Goal: Check status: Check status

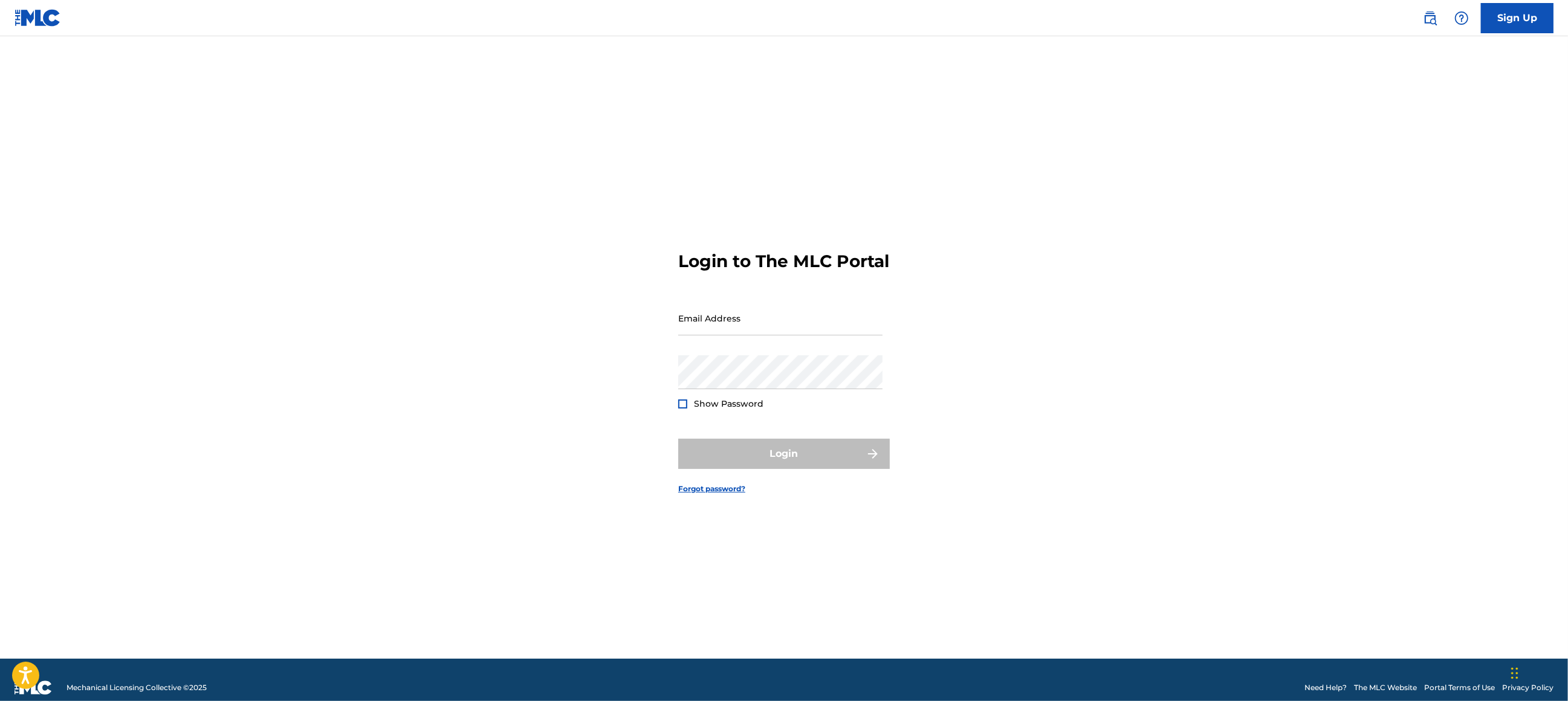
type input "[EMAIL_ADDRESS][DOMAIN_NAME]"
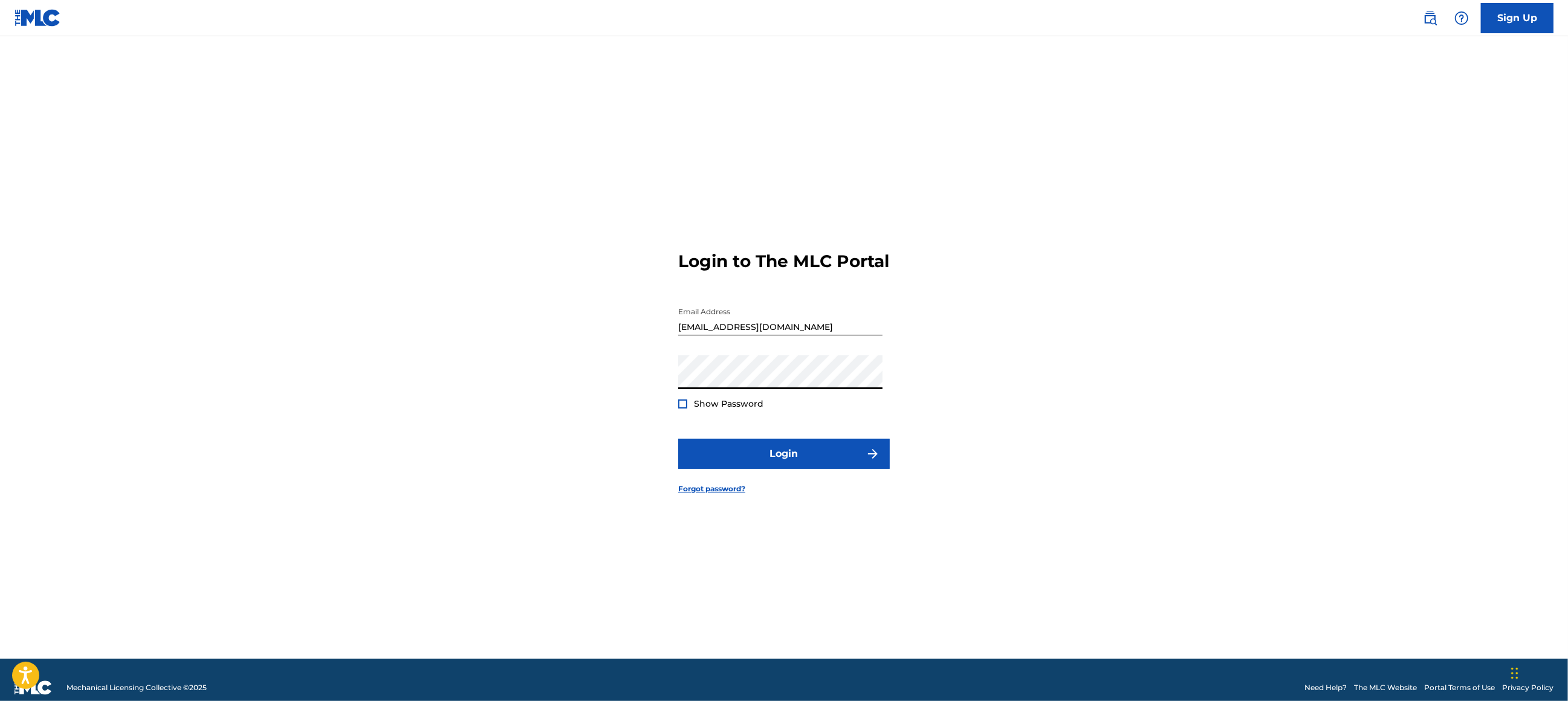
click at [985, 376] on div "Login to The MLC Portal Email Address [EMAIL_ADDRESS][DOMAIN_NAME] Password Sho…" at bounding box center [784, 362] width 846 height 592
click at [800, 469] on button "Login" at bounding box center [784, 454] width 211 height 30
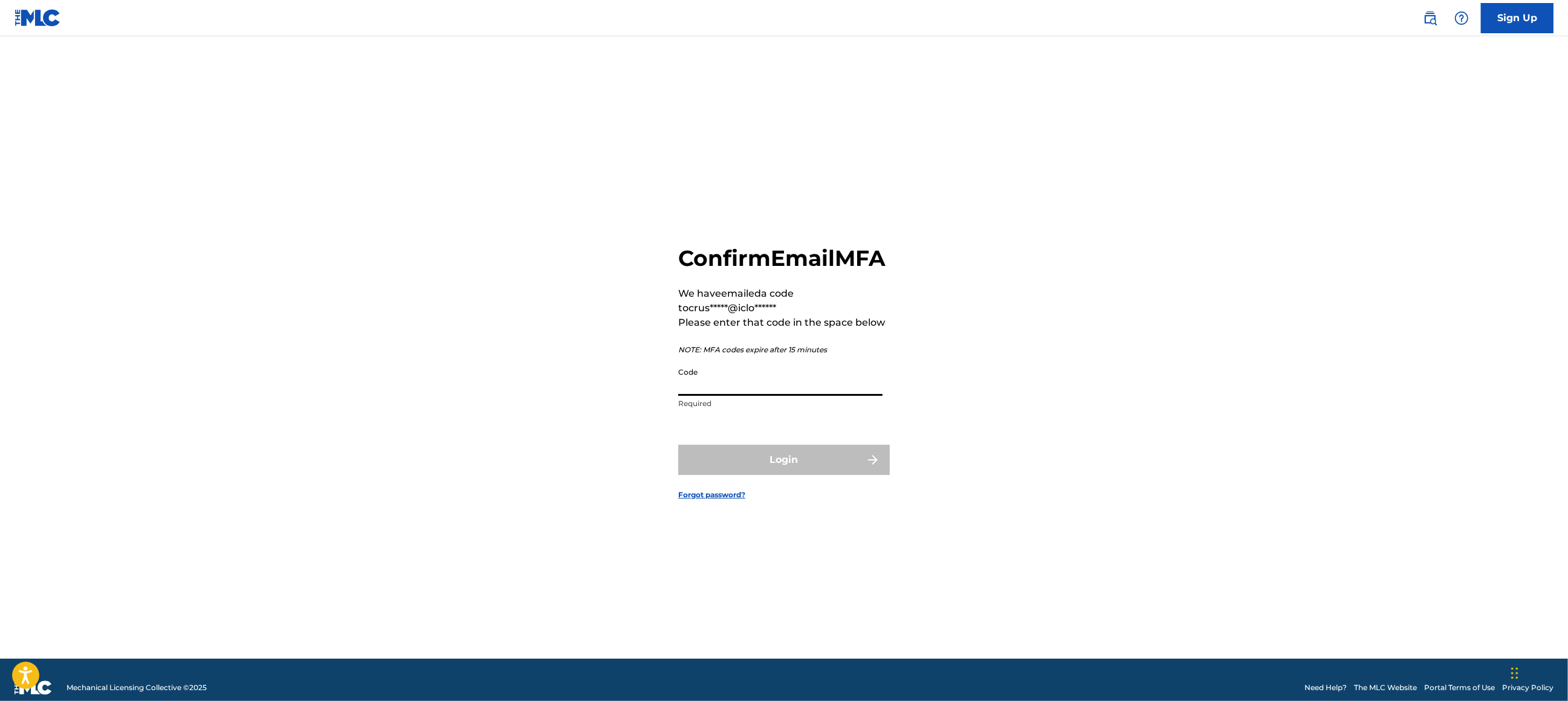
click at [729, 385] on input "Code" at bounding box center [780, 379] width 205 height 34
type input "647477"
click at [735, 473] on button "Login" at bounding box center [784, 459] width 211 height 30
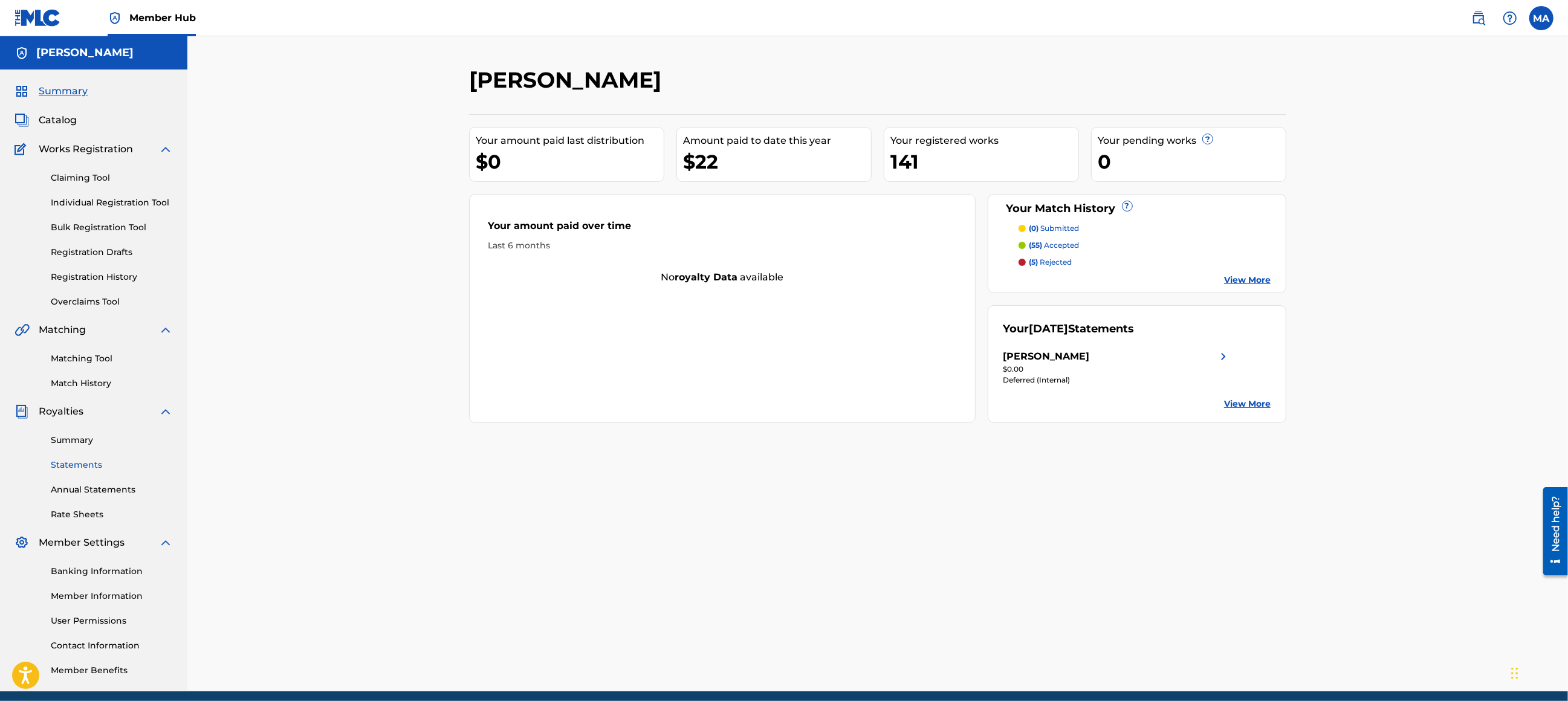
click at [99, 462] on link "Statements" at bounding box center [112, 465] width 122 height 13
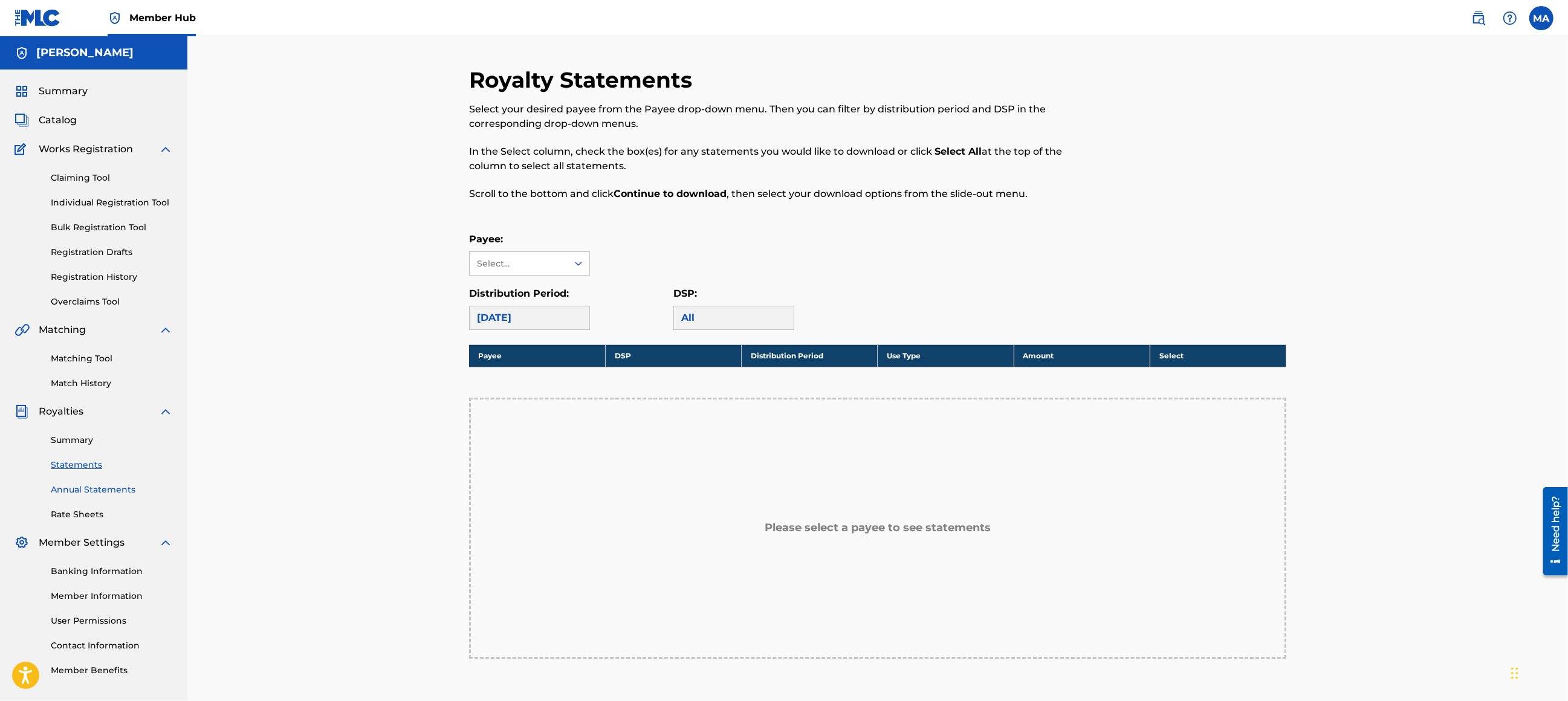
click at [99, 486] on link "Annual Statements" at bounding box center [112, 489] width 122 height 13
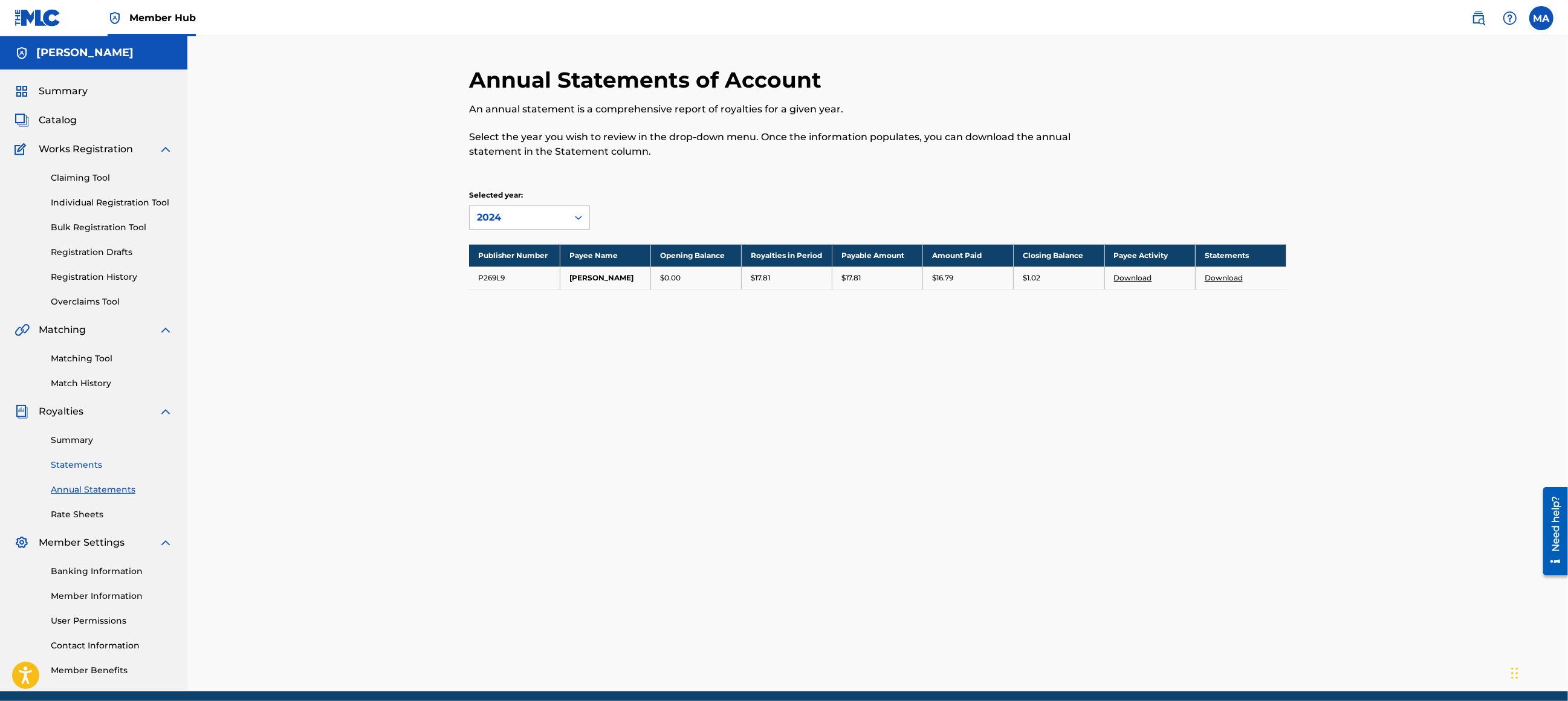
click at [95, 470] on link "Statements" at bounding box center [112, 465] width 122 height 13
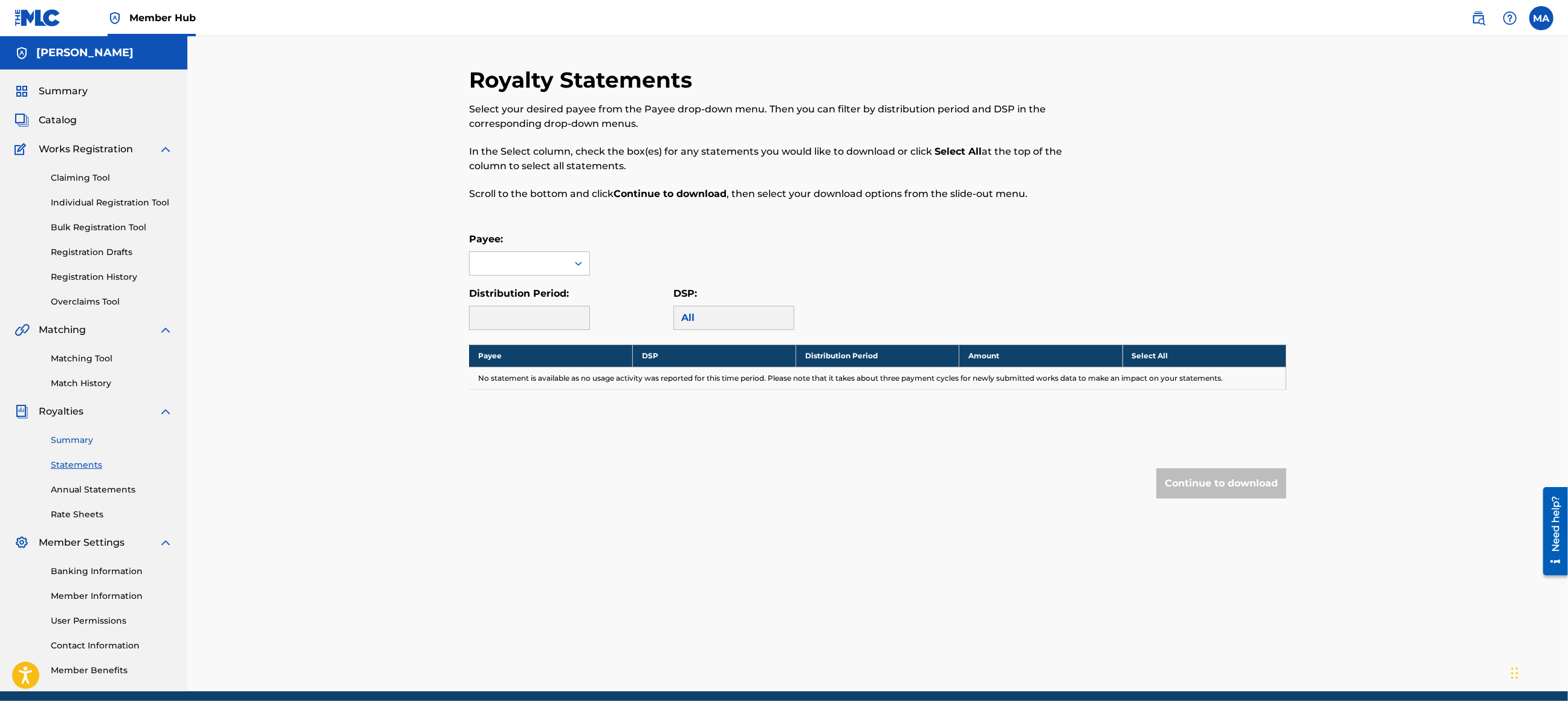
click at [85, 437] on link "Summary" at bounding box center [112, 440] width 122 height 13
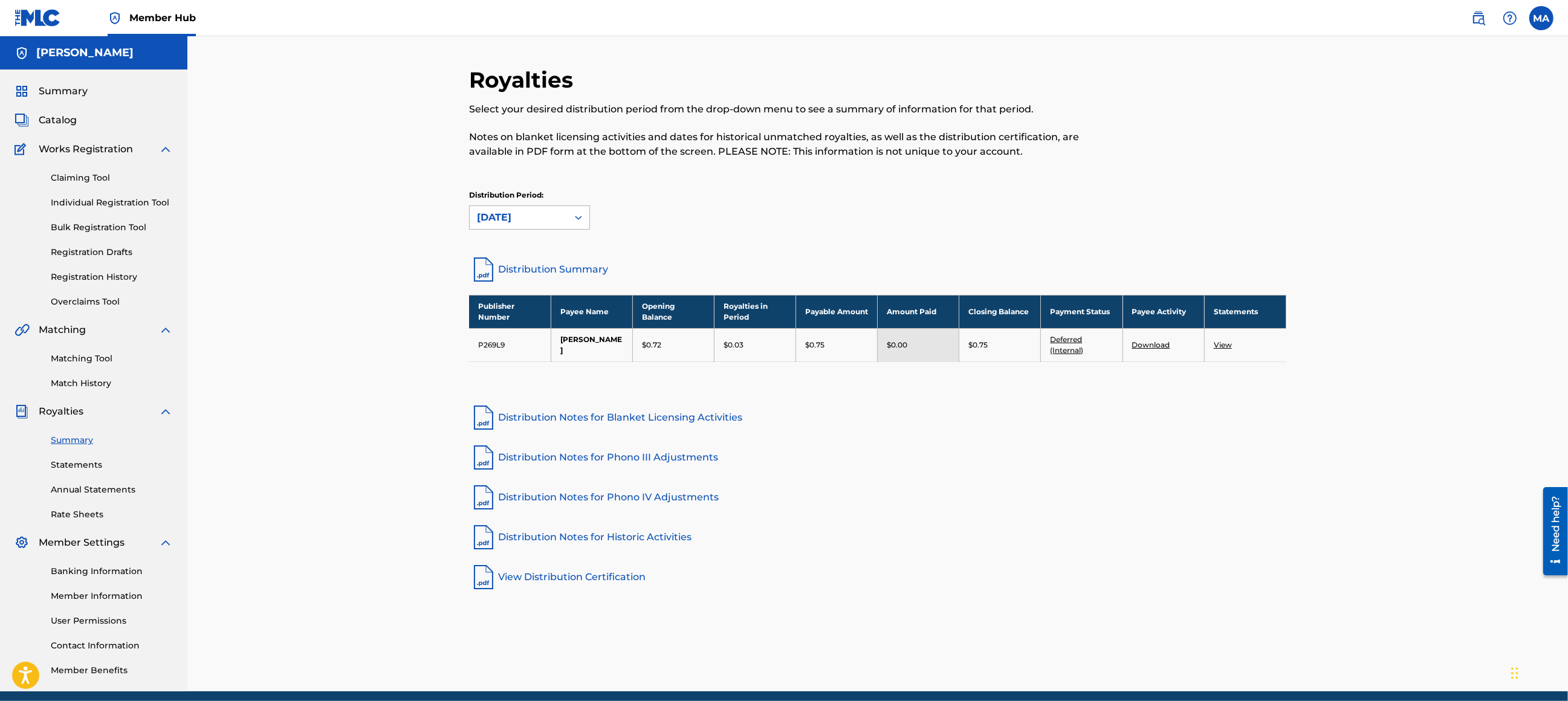
click at [513, 217] on div "[DATE]" at bounding box center [519, 217] width 84 height 15
click at [542, 382] on div "[DATE]" at bounding box center [529, 395] width 120 height 30
click at [547, 220] on div "[DATE]" at bounding box center [519, 217] width 84 height 15
click at [552, 352] on div "[DATE]" at bounding box center [529, 360] width 120 height 30
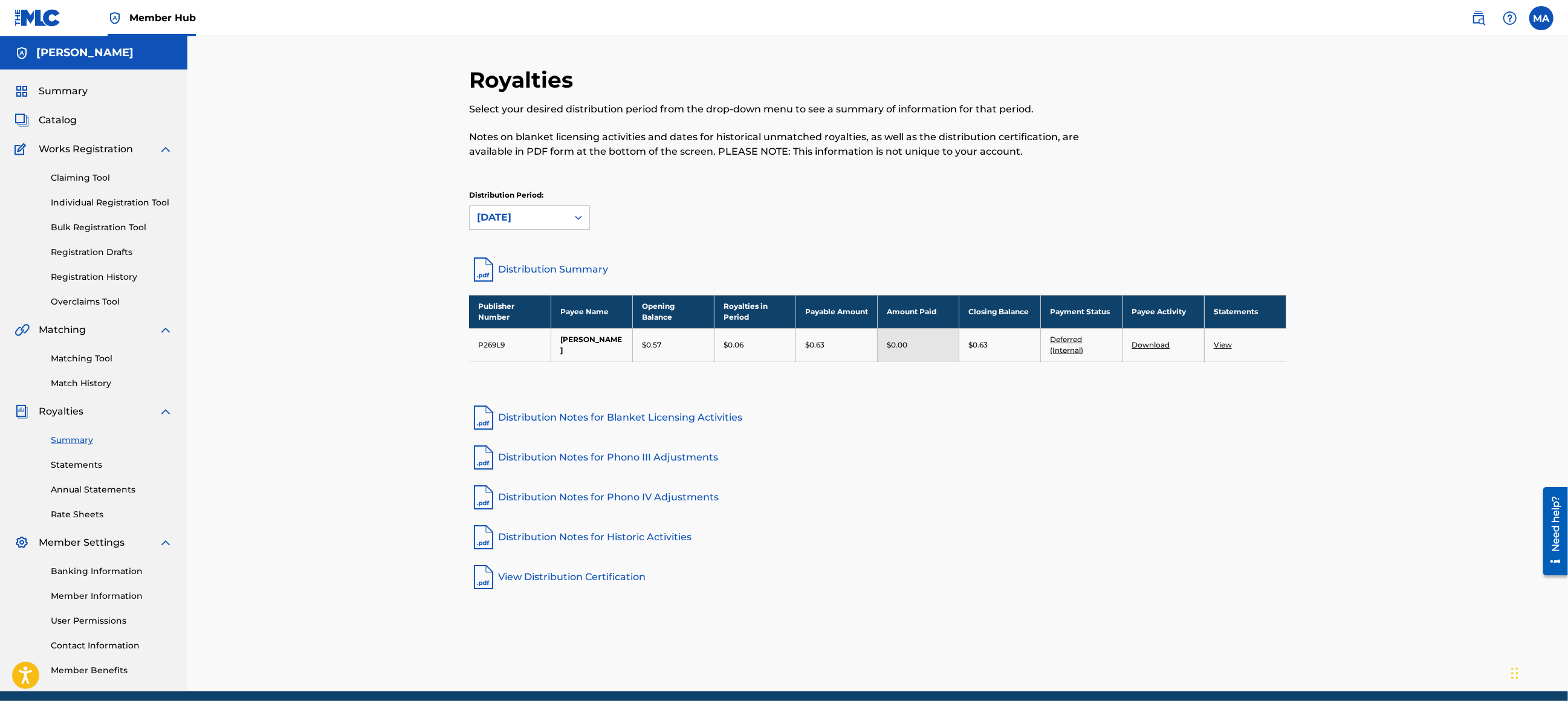
click at [549, 212] on div "[DATE]" at bounding box center [519, 217] width 84 height 15
click at [549, 322] on div "[DATE]" at bounding box center [529, 335] width 120 height 30
click at [549, 218] on div "[DATE]" at bounding box center [519, 217] width 84 height 15
click at [523, 381] on div "[DATE]" at bounding box center [529, 395] width 120 height 30
click at [522, 226] on div "option [DATE], selected. [DATE]" at bounding box center [529, 217] width 121 height 24
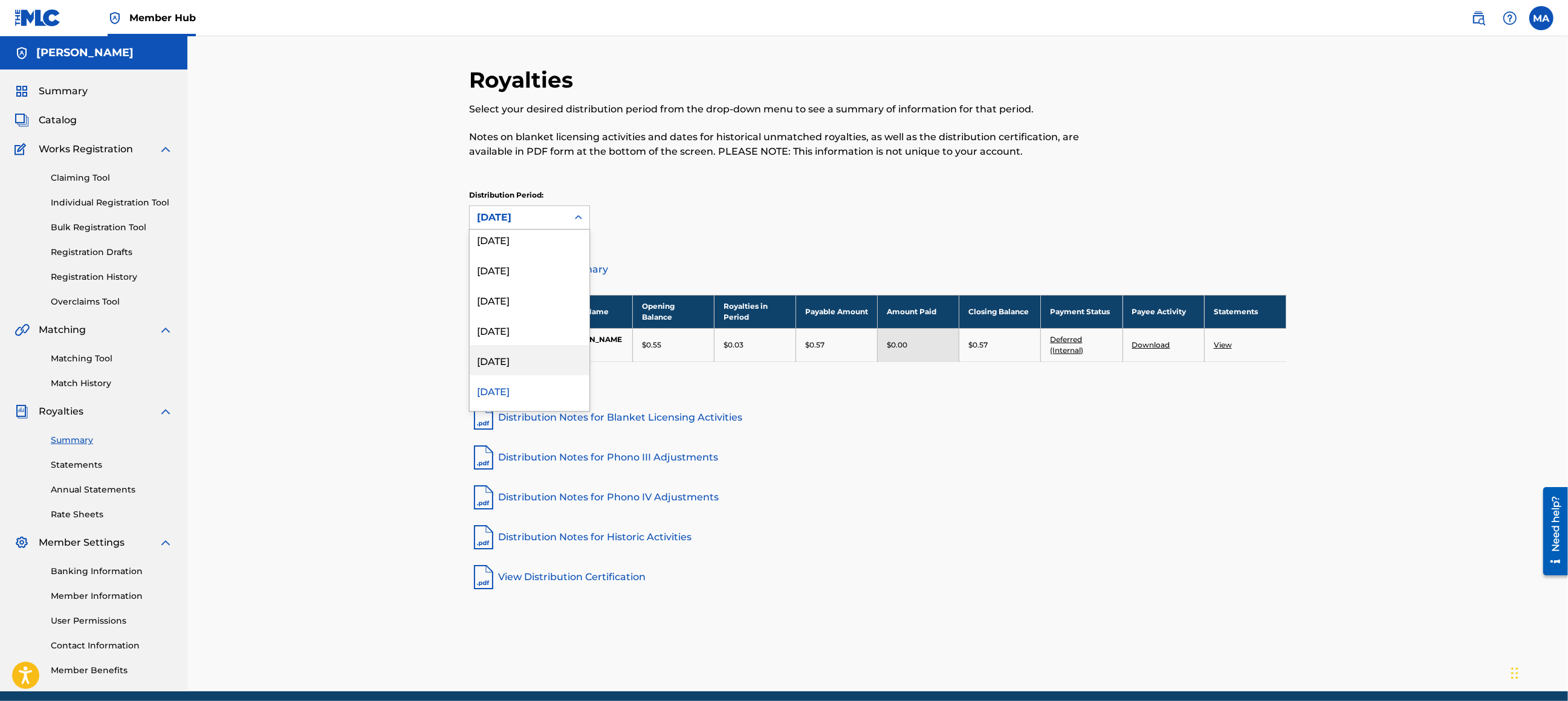
click at [500, 352] on div "[DATE]" at bounding box center [529, 360] width 120 height 30
click at [502, 235] on div "Distribution Period: [DATE]" at bounding box center [878, 215] width 817 height 51
click at [513, 230] on div "Distribution Period: [DATE]" at bounding box center [878, 215] width 817 height 51
click at [539, 210] on div "[DATE]" at bounding box center [519, 217] width 84 height 15
click at [537, 322] on div "[DATE]" at bounding box center [529, 335] width 120 height 30
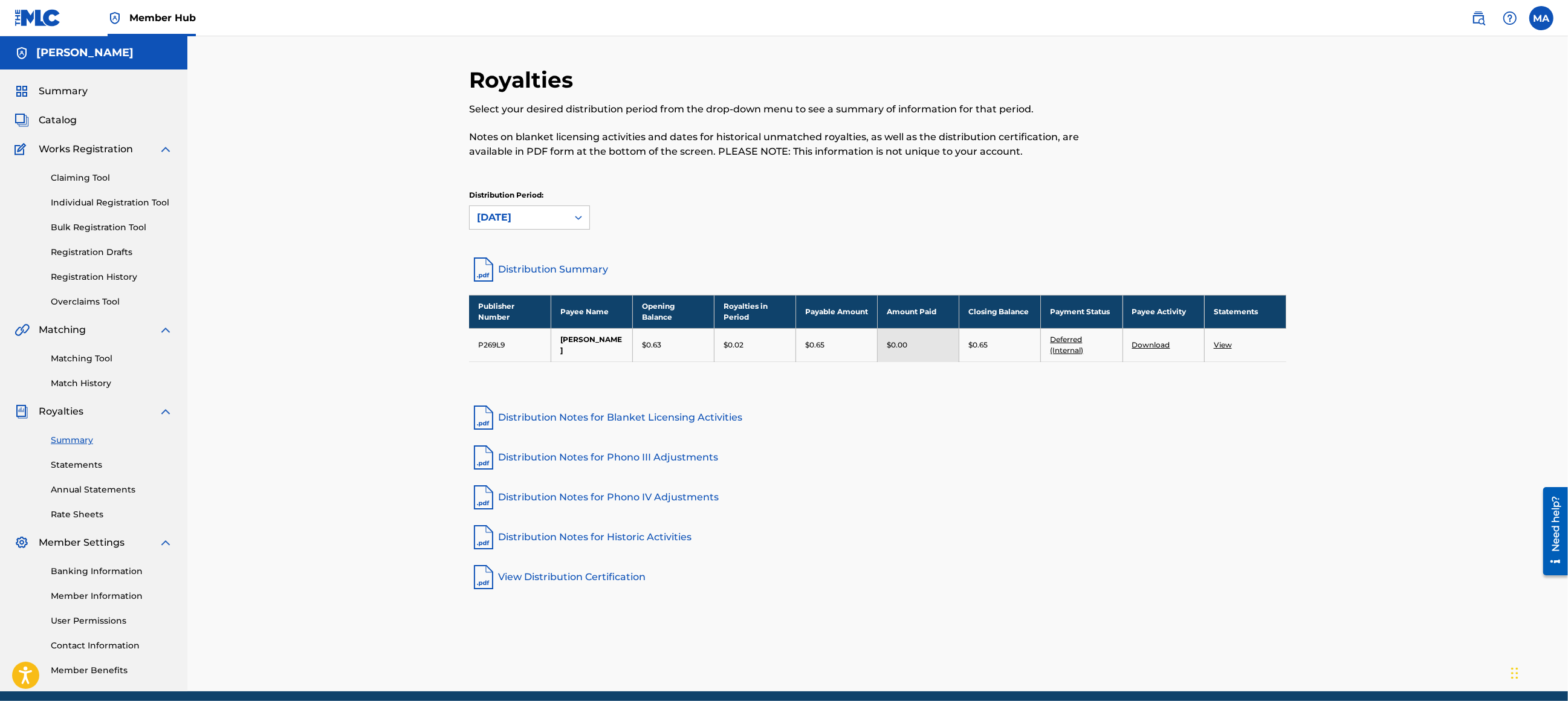
click at [516, 219] on div "[DATE]" at bounding box center [519, 217] width 84 height 15
click at [502, 304] on div "[DATE]" at bounding box center [529, 304] width 120 height 30
click at [73, 97] on span "Summary" at bounding box center [63, 91] width 49 height 15
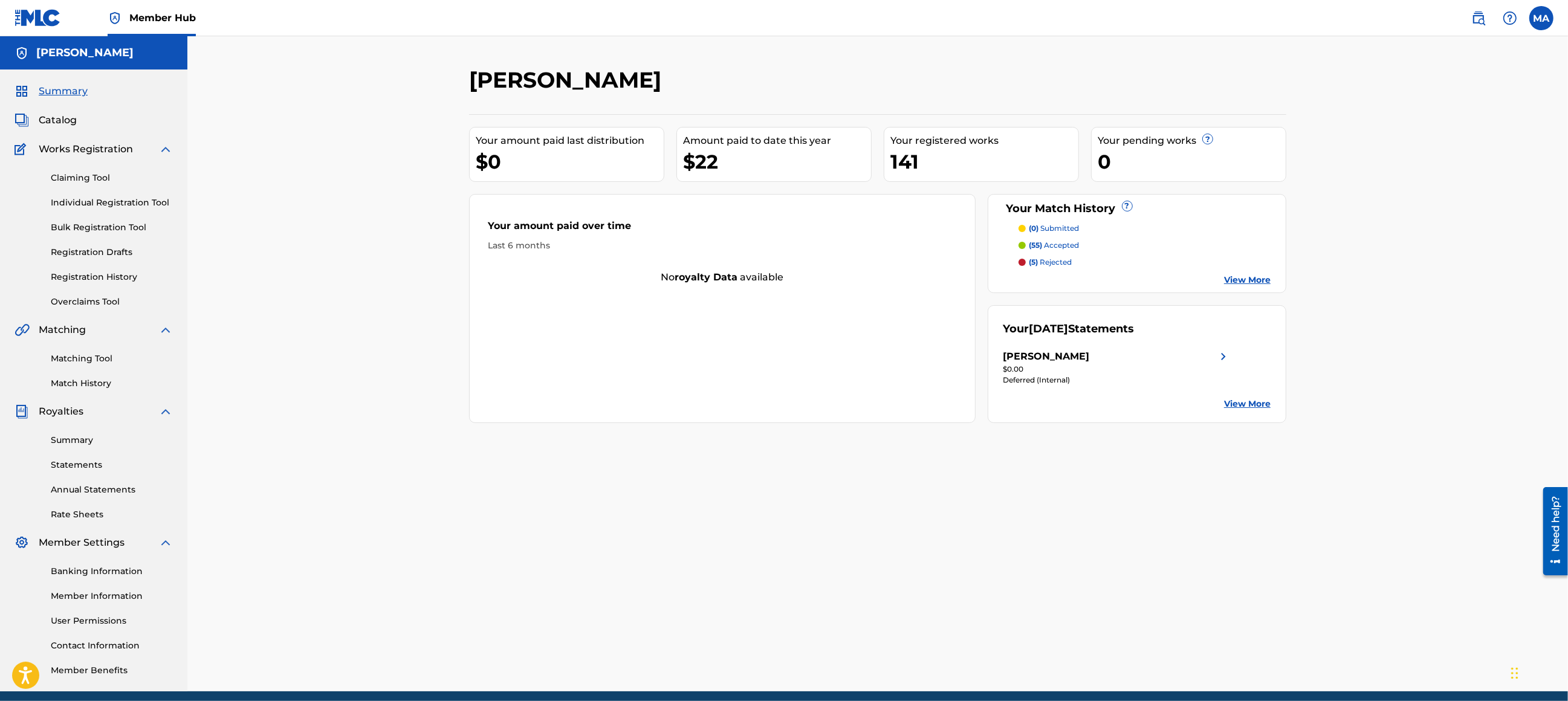
click at [72, 97] on span "Summary" at bounding box center [63, 91] width 49 height 15
click at [163, 149] on img at bounding box center [166, 149] width 15 height 15
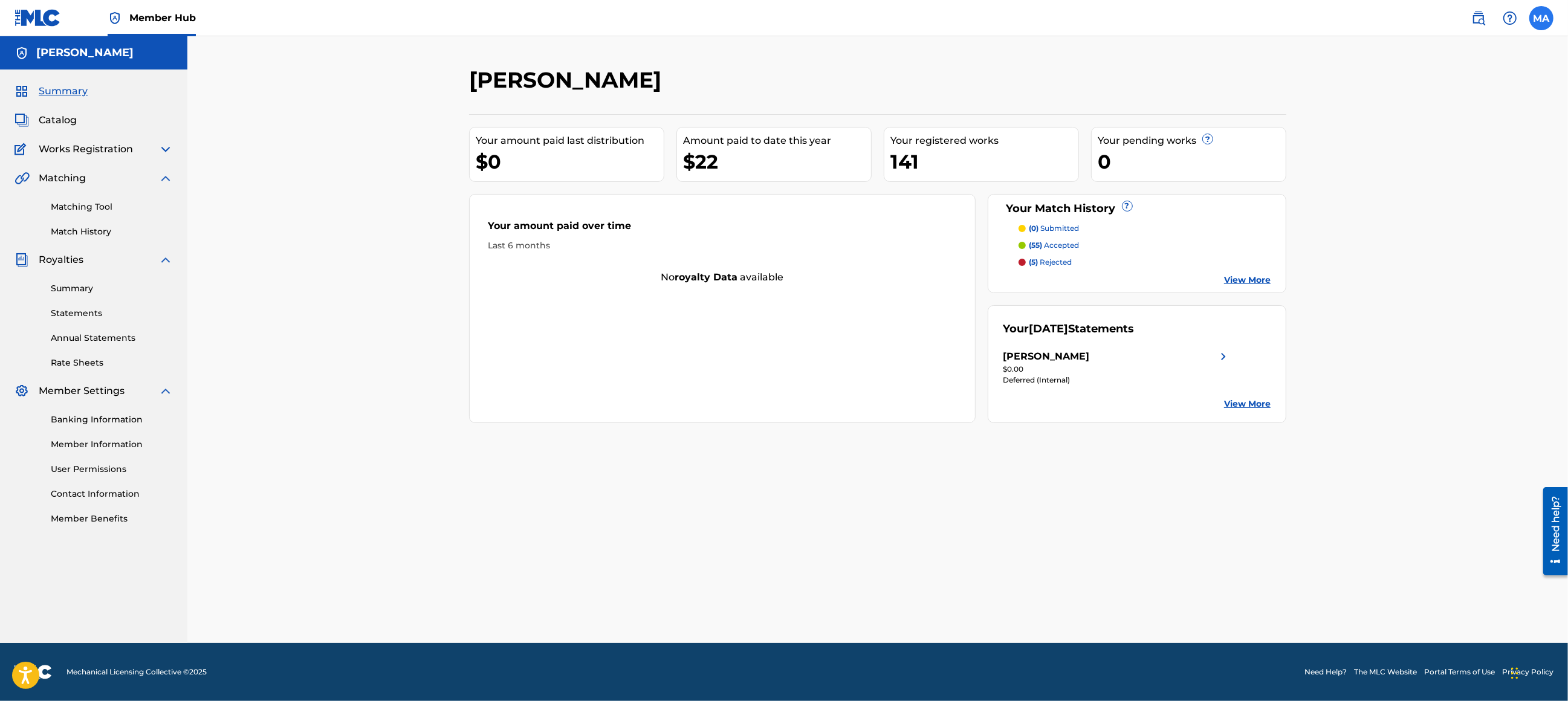
click at [1535, 18] on label at bounding box center [1541, 18] width 24 height 24
click at [1542, 18] on input "MA [PERSON_NAME] [EMAIL_ADDRESS][DOMAIN_NAME] Notification Preferences Profile …" at bounding box center [1542, 18] width 0 height 0
click at [1421, 160] on div "Notification Preferences Profile Log out" at bounding box center [1478, 150] width 150 height 81
click at [1542, 18] on input "MA [PERSON_NAME] [EMAIL_ADDRESS][DOMAIN_NAME] Notification Preferences Profile …" at bounding box center [1542, 18] width 0 height 0
click at [1412, 170] on p "Log out" at bounding box center [1424, 171] width 28 height 11
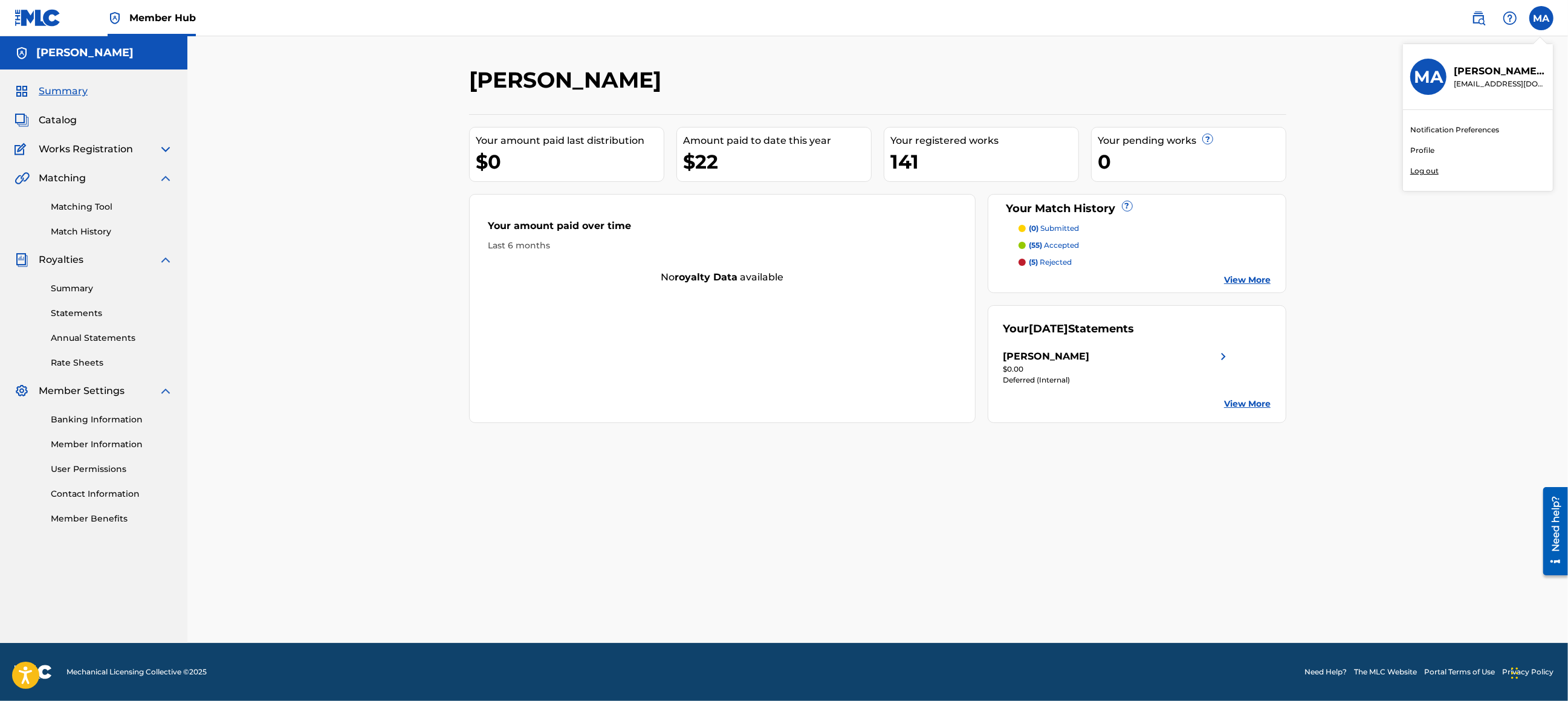
click at [1542, 18] on input "MA [PERSON_NAME] [EMAIL_ADDRESS][DOMAIN_NAME] Notification Preferences Profile …" at bounding box center [1542, 18] width 0 height 0
